Goal: Task Accomplishment & Management: Manage account settings

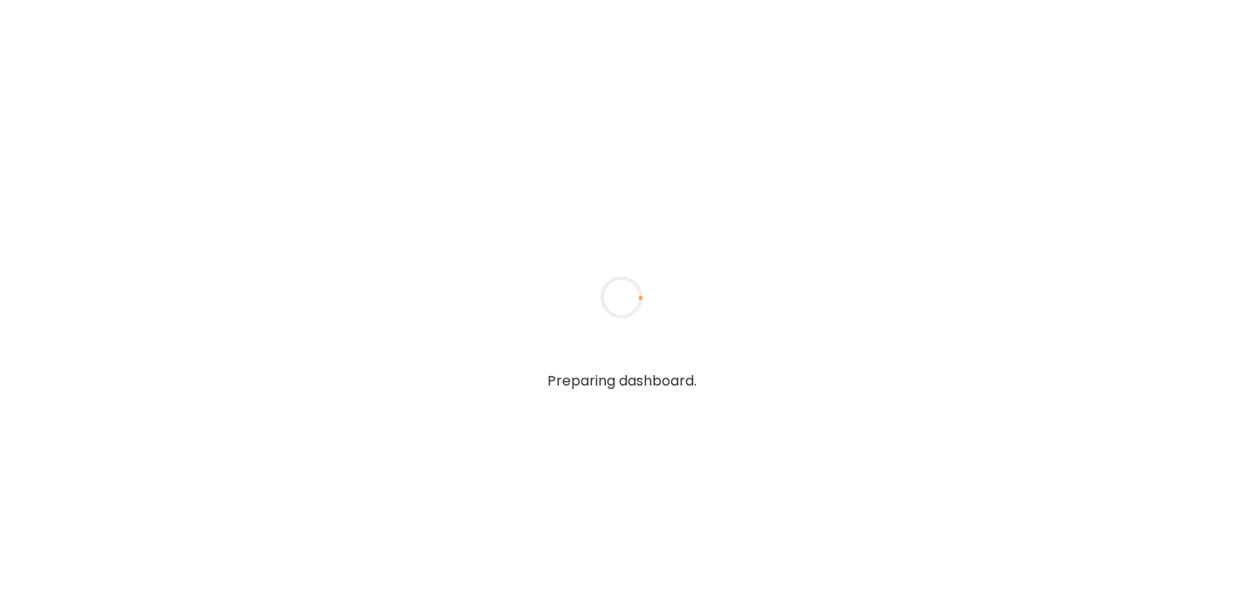
type input "**********"
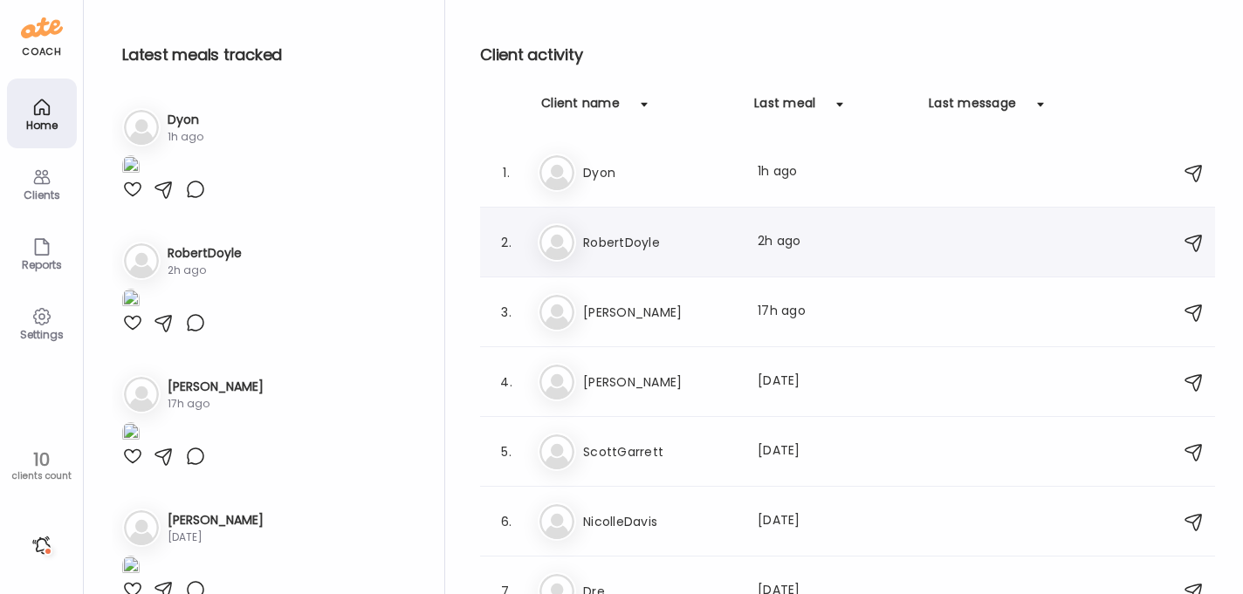
type input "**********"
click at [623, 242] on h3 "RobertDoyle" at bounding box center [660, 242] width 154 height 21
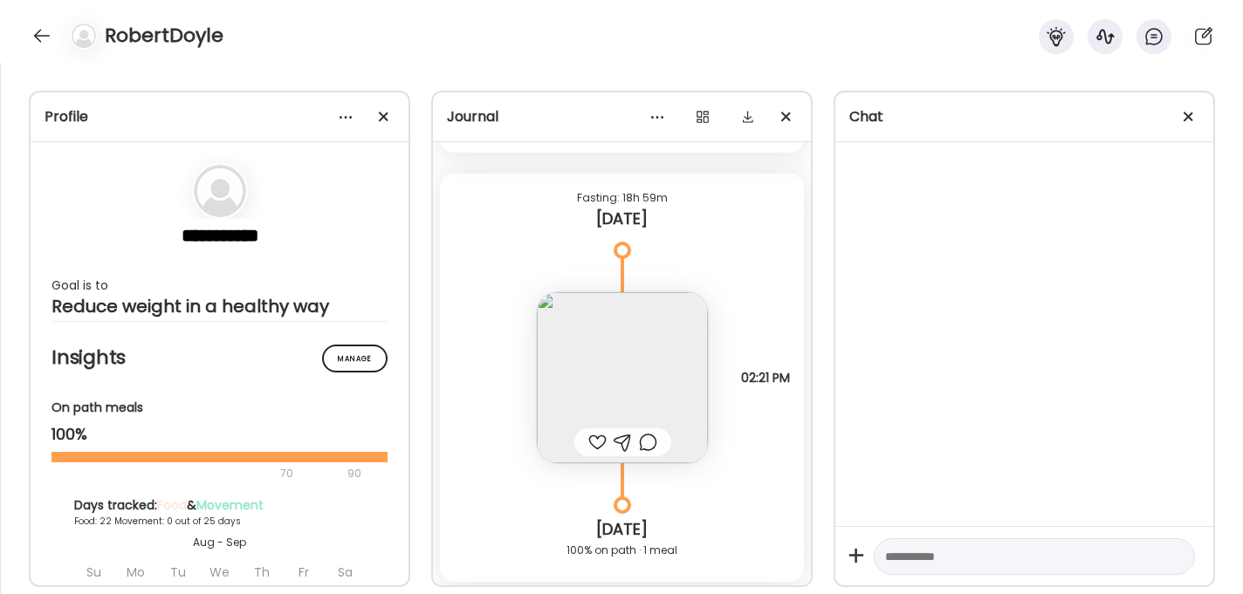
scroll to position [25346, 0]
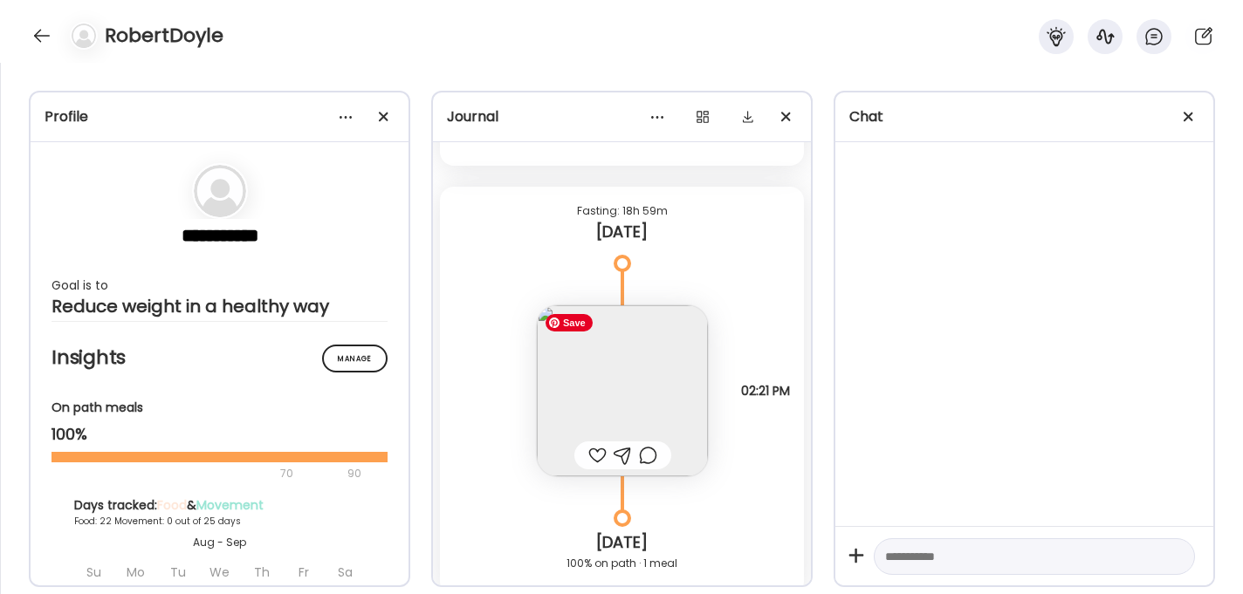
click at [617, 353] on img at bounding box center [622, 390] width 171 height 171
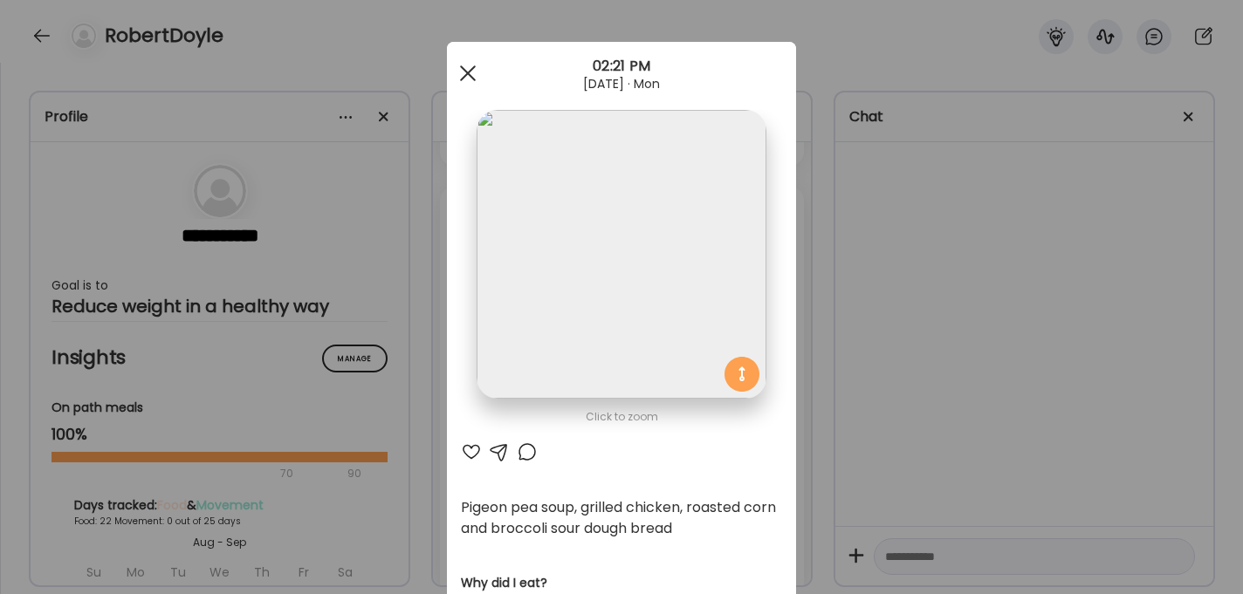
click at [467, 67] on div at bounding box center [467, 73] width 35 height 35
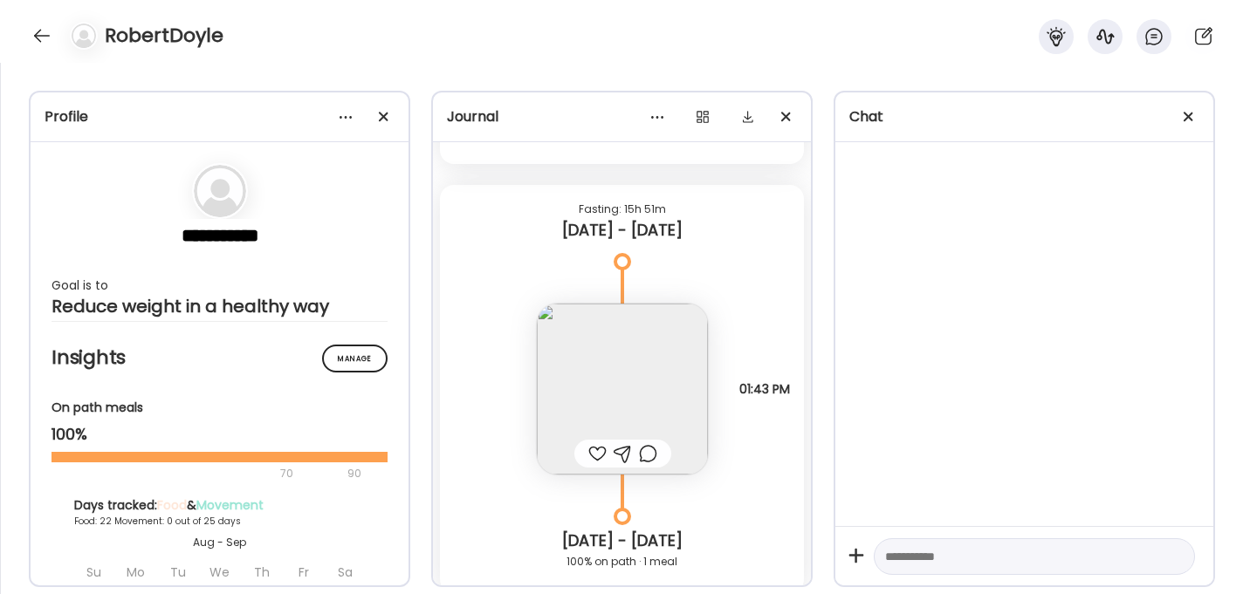
scroll to position [23953, 0]
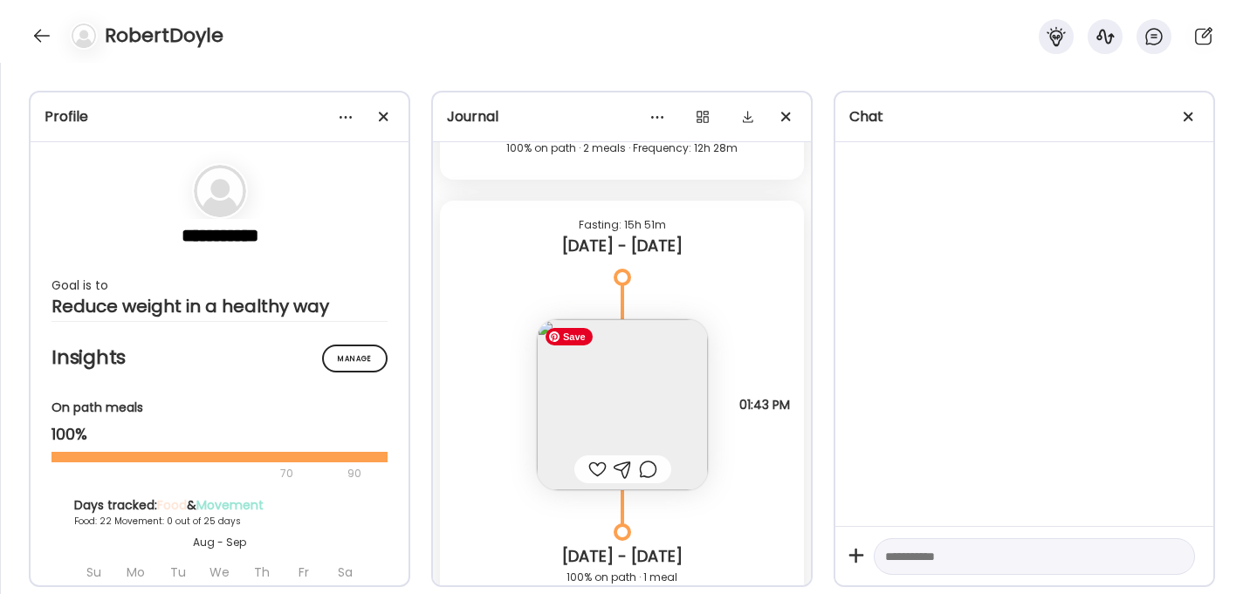
click at [602, 468] on div at bounding box center [597, 469] width 18 height 21
click at [615, 400] on img at bounding box center [622, 404] width 171 height 171
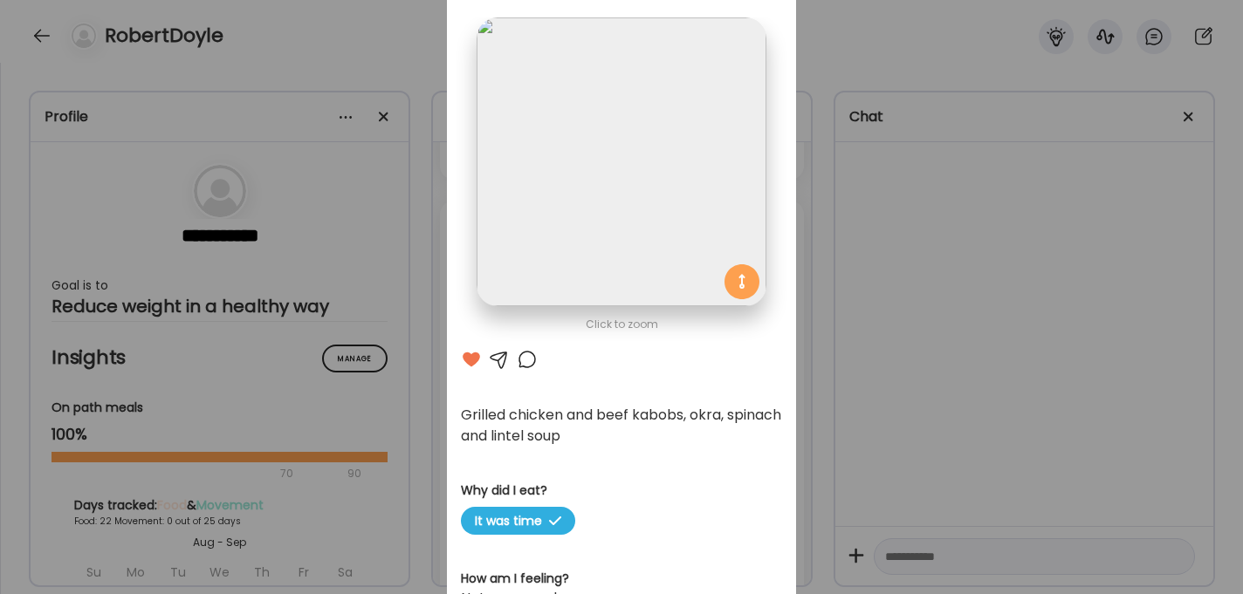
scroll to position [14, 0]
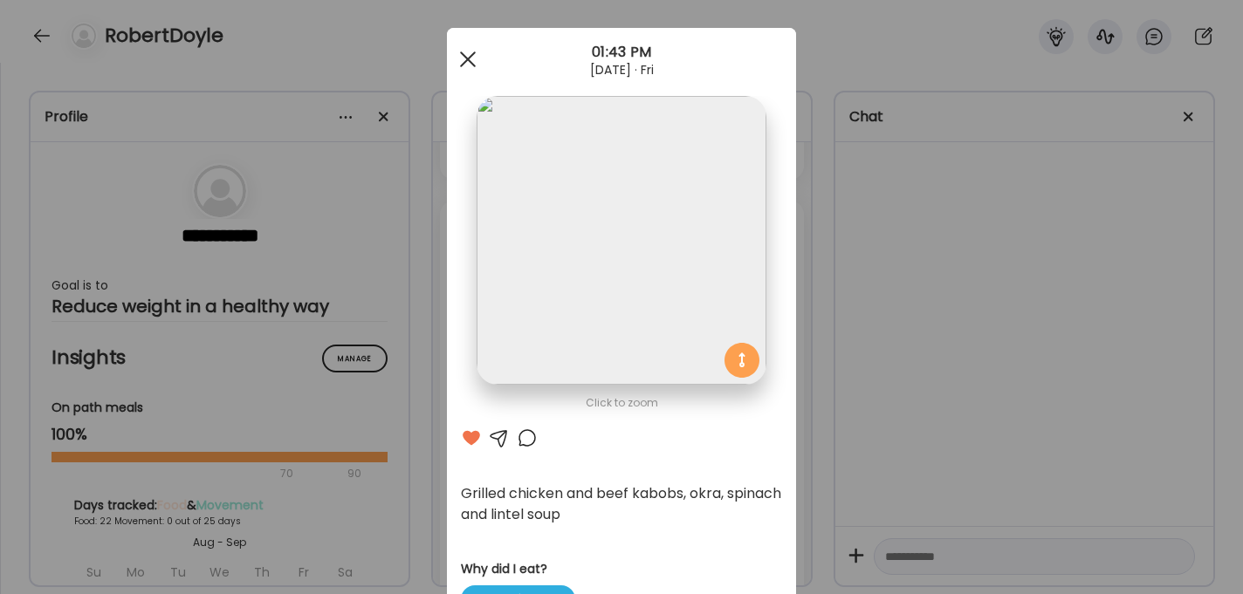
click at [467, 57] on div at bounding box center [467, 59] width 35 height 35
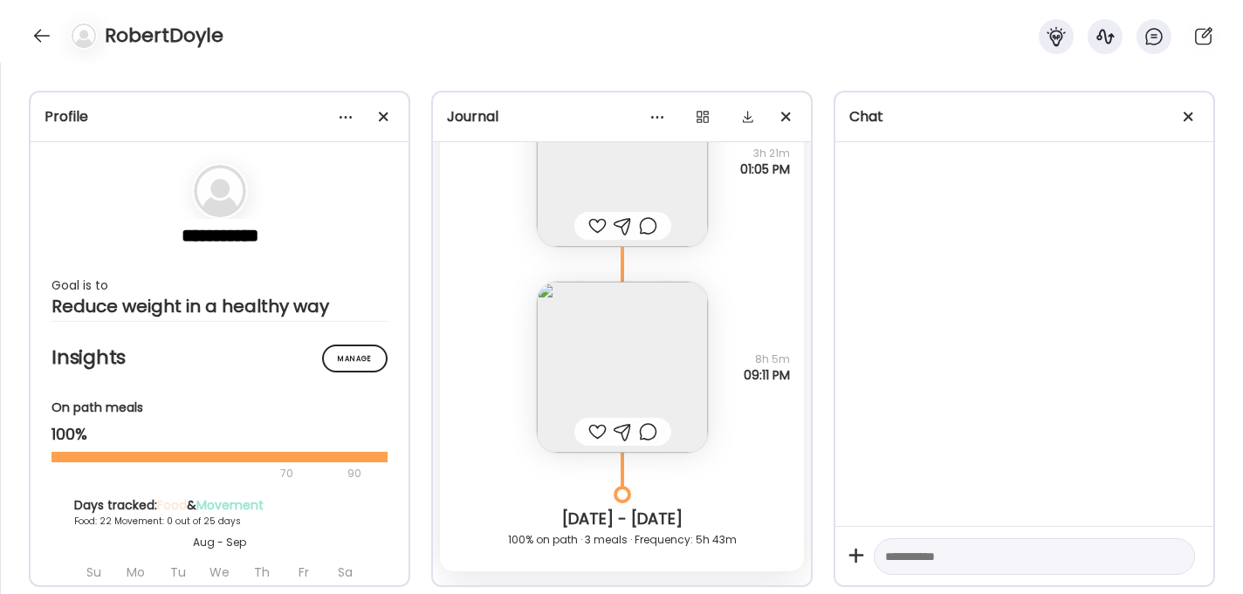
scroll to position [22924, 0]
click at [636, 365] on img at bounding box center [622, 369] width 171 height 171
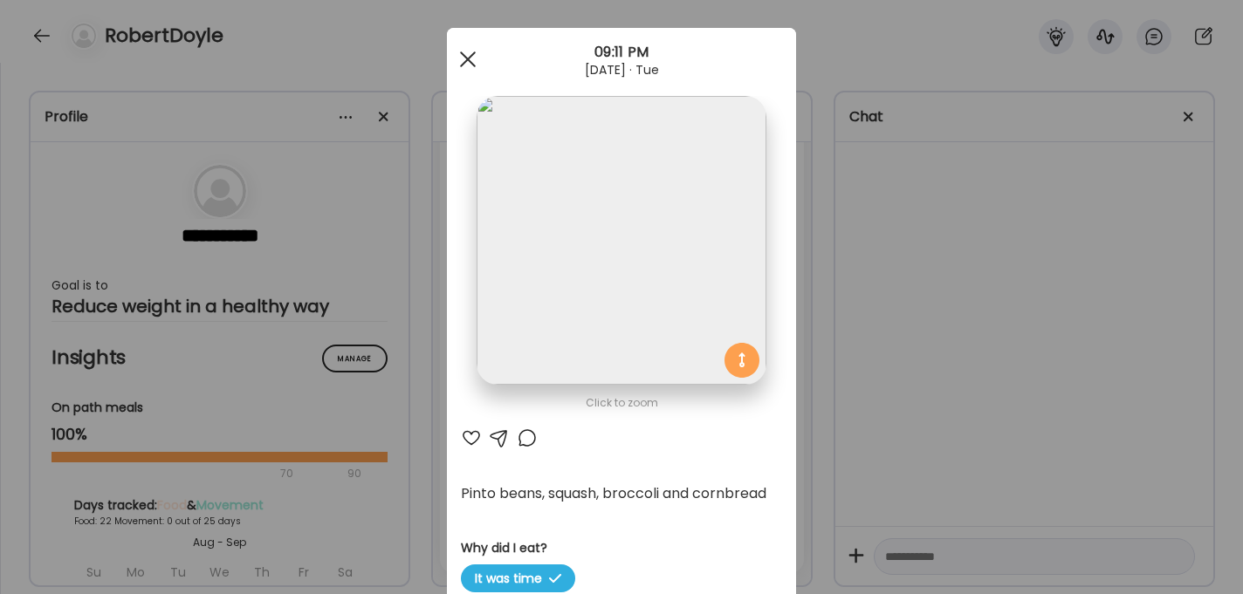
click at [457, 58] on div at bounding box center [467, 59] width 35 height 35
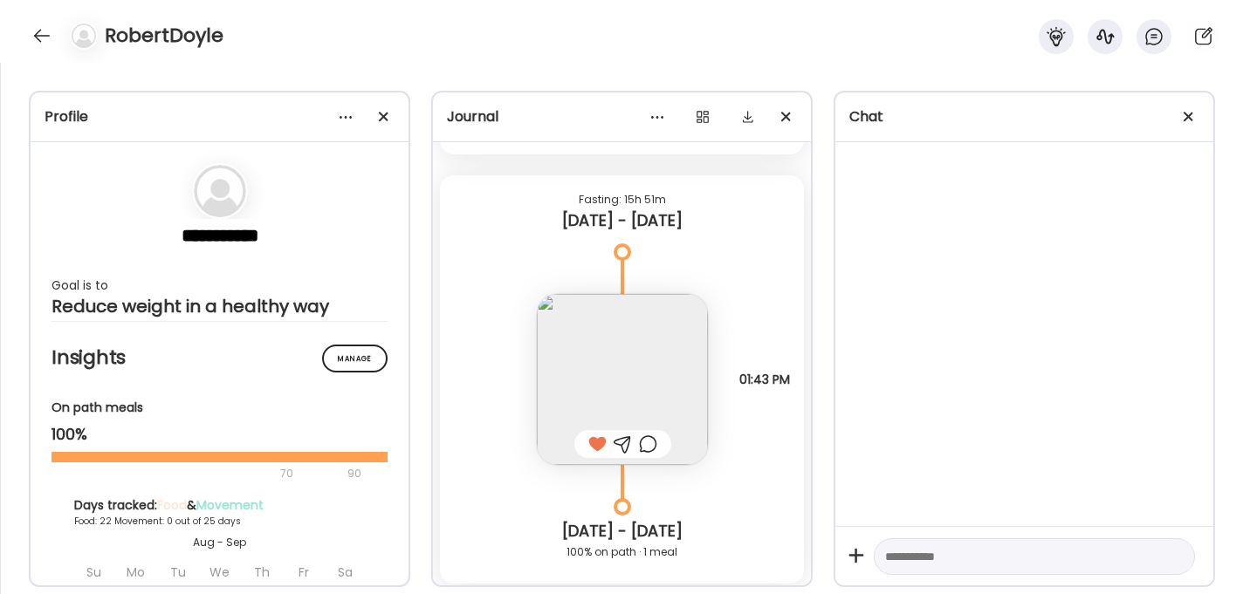
scroll to position [23978, 0]
click at [605, 377] on img at bounding box center [622, 380] width 171 height 171
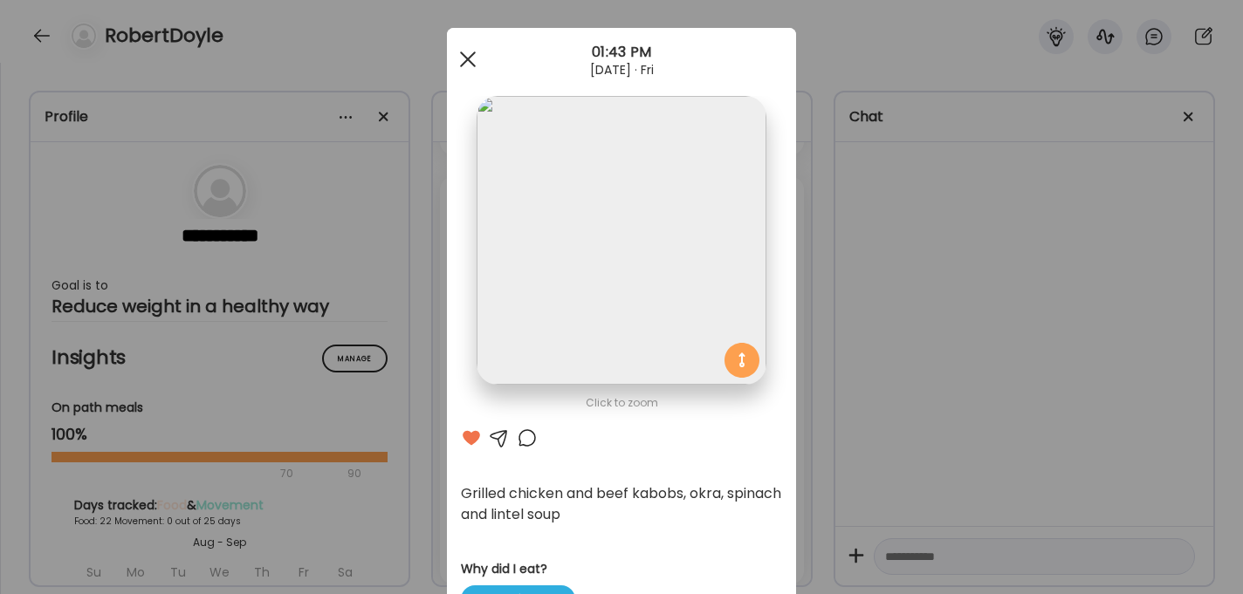
click at [471, 57] on div at bounding box center [467, 59] width 35 height 35
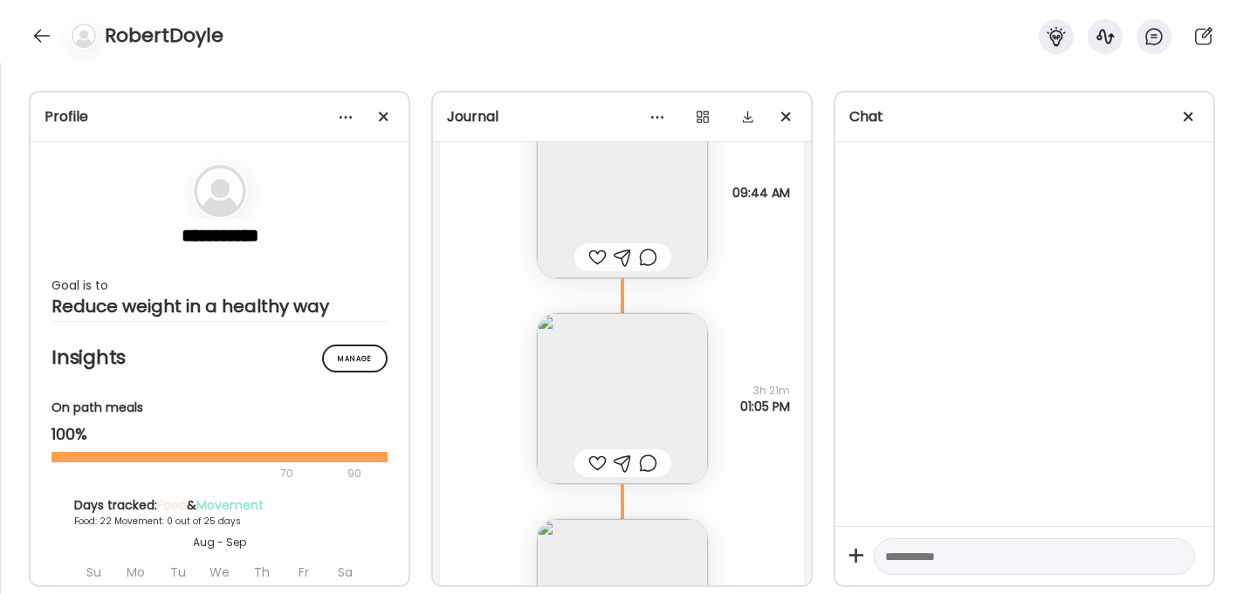
scroll to position [22685, 0]
click at [624, 359] on img at bounding box center [622, 402] width 171 height 171
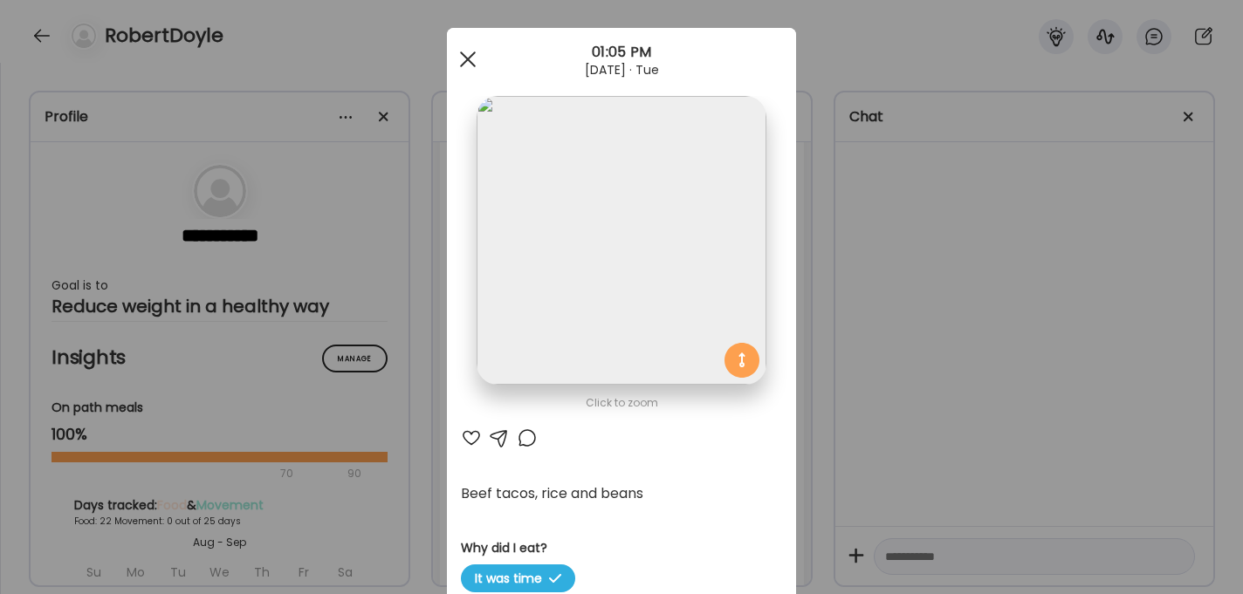
click at [468, 55] on div at bounding box center [467, 59] width 35 height 35
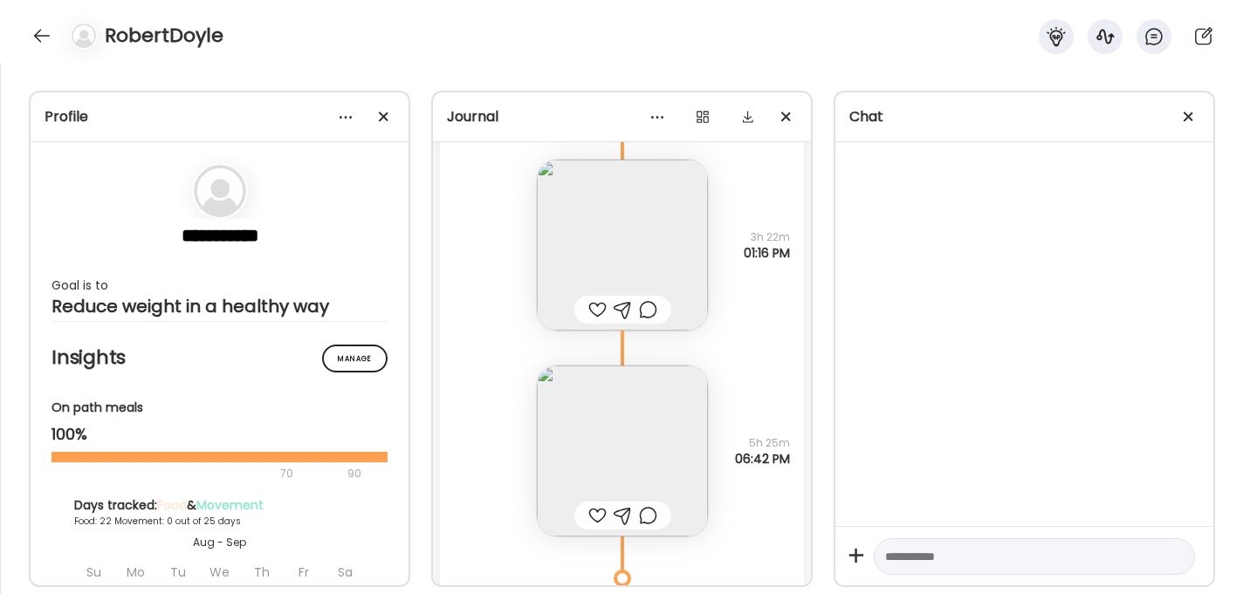
scroll to position [19849, 0]
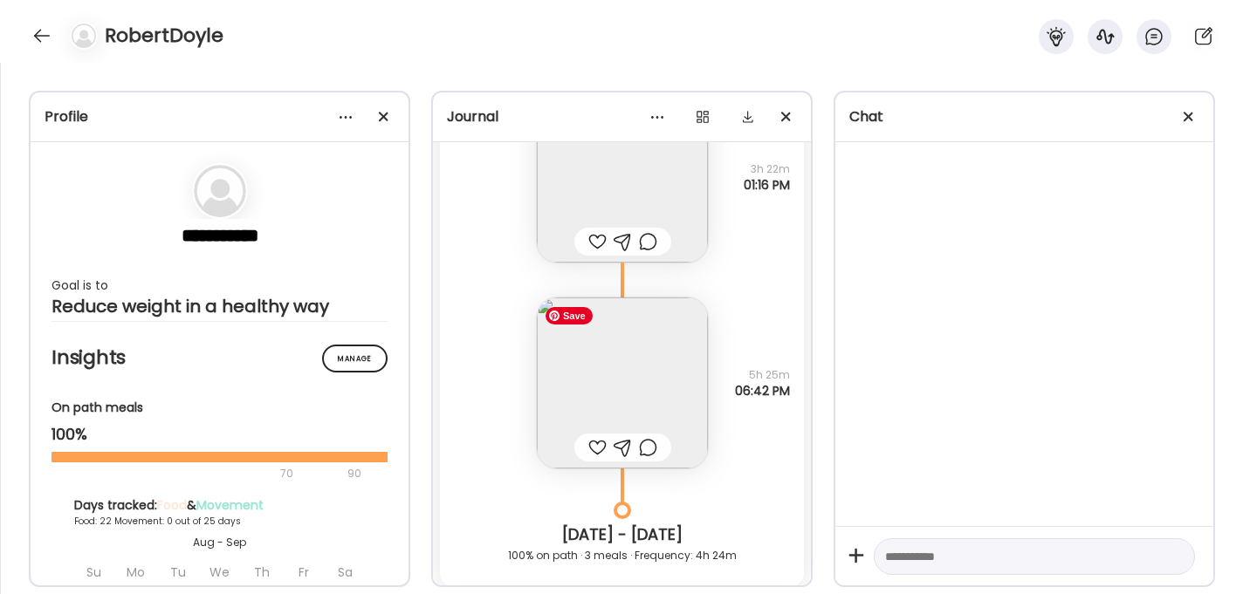
click at [634, 378] on img at bounding box center [622, 383] width 171 height 171
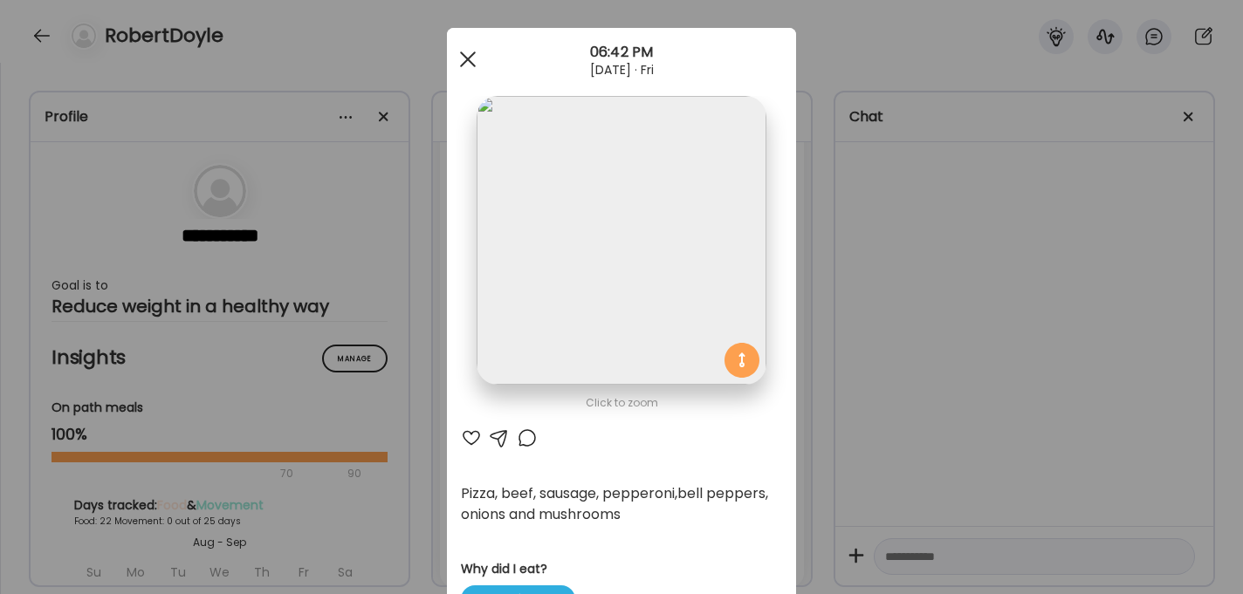
click at [464, 54] on div at bounding box center [467, 59] width 35 height 35
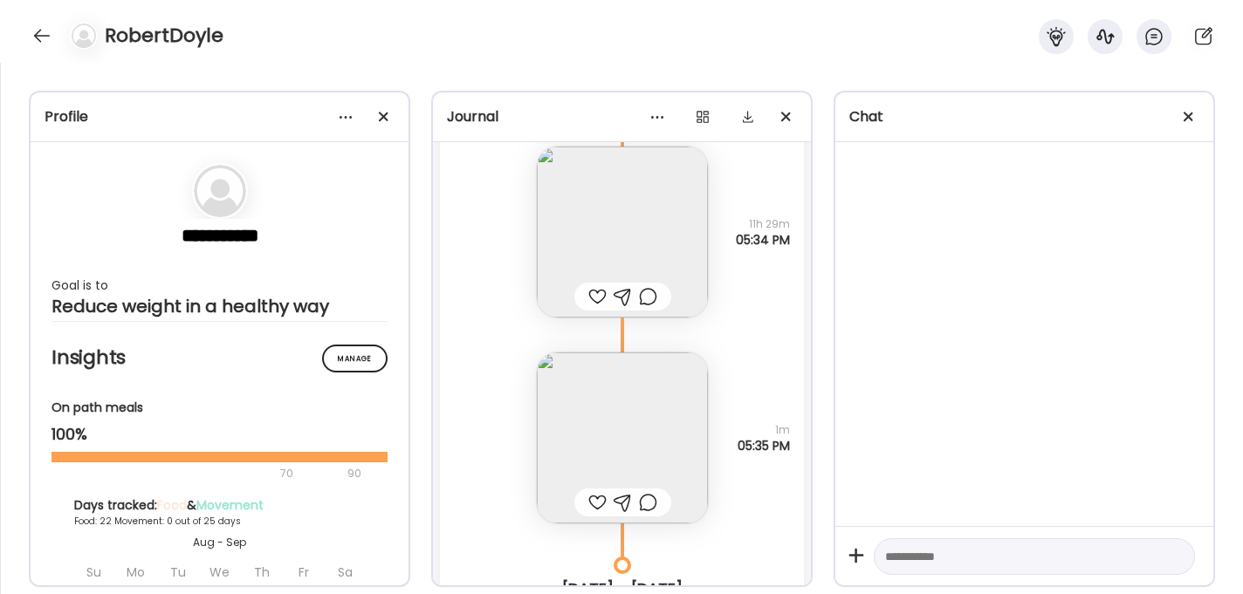
scroll to position [19075, 0]
